Goal: Entertainment & Leisure: Browse casually

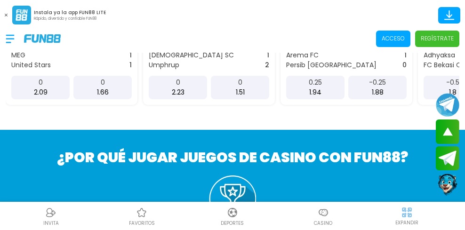
scroll to position [706, 0]
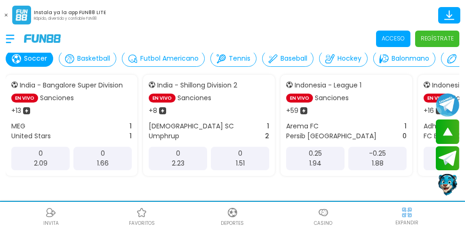
click at [14, 37] on div at bounding box center [15, 39] width 18 height 28
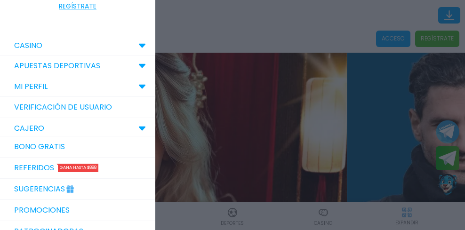
scroll to position [47, 0]
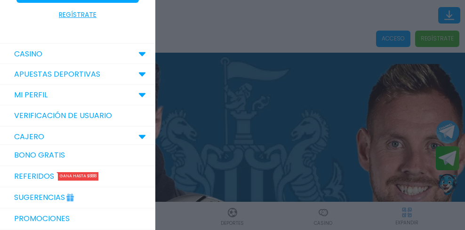
click at [138, 55] on icon at bounding box center [142, 54] width 8 height 5
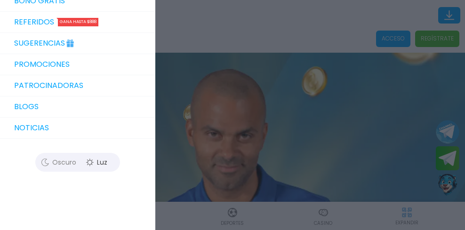
scroll to position [436, 0]
click at [361, 71] on div at bounding box center [232, 115] width 465 height 230
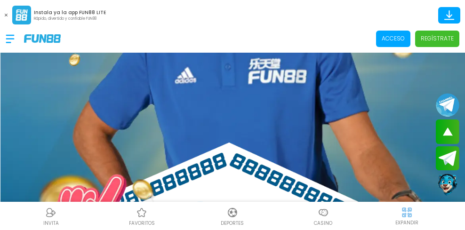
scroll to position [423, 0]
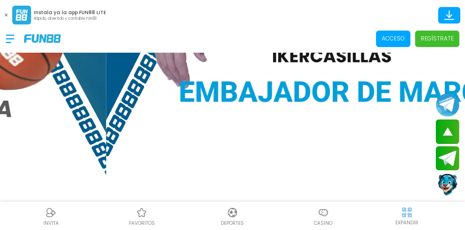
click at [345, 215] on div "Casino" at bounding box center [323, 216] width 91 height 21
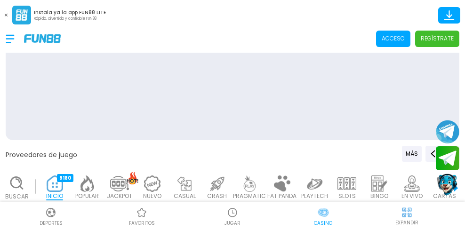
scroll to position [329, 0]
